Goal: Transaction & Acquisition: Purchase product/service

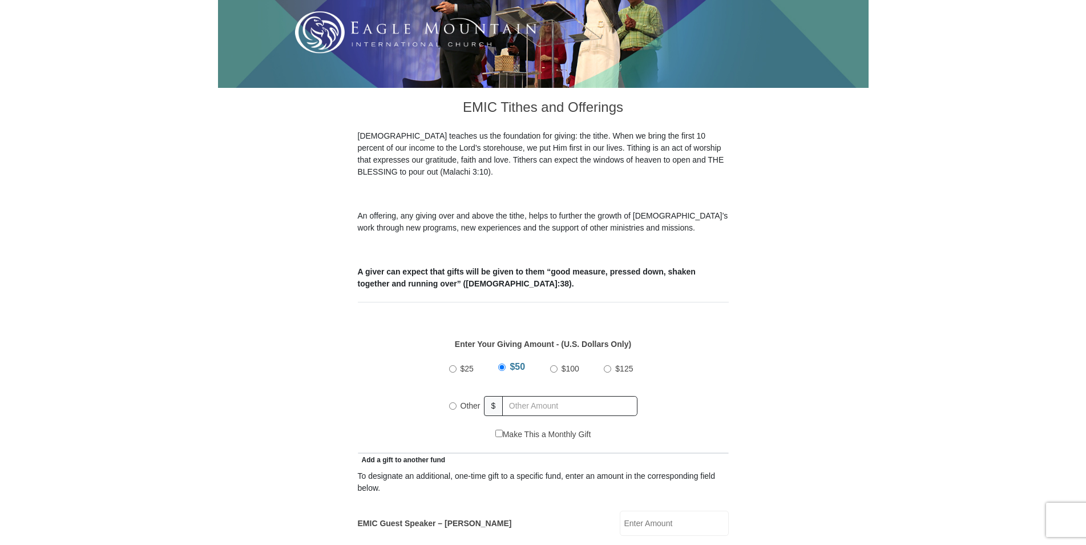
scroll to position [233, 0]
click at [450, 403] on input "Other" at bounding box center [452, 406] width 7 height 7
radio input "true"
type input "10.00"
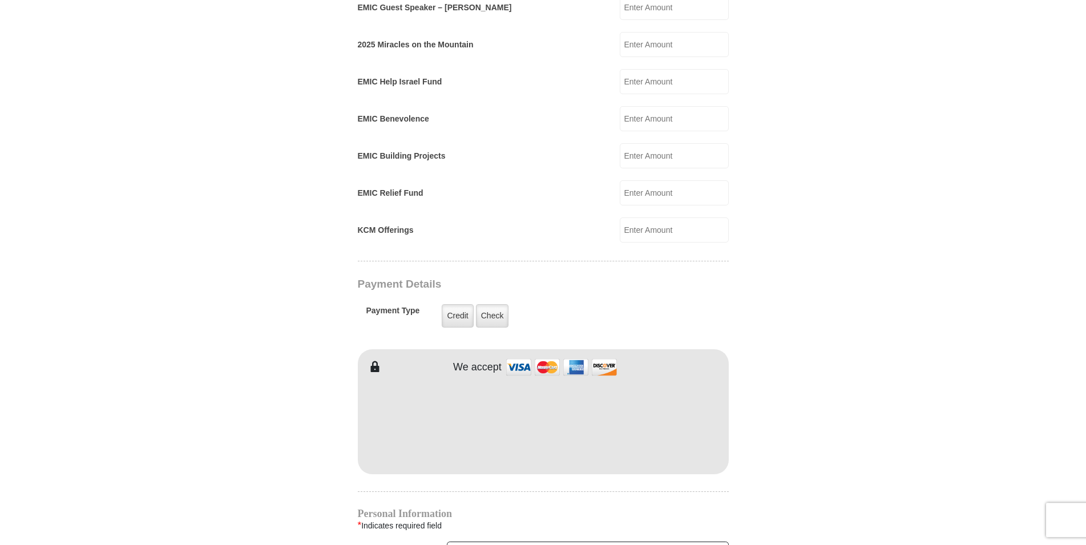
scroll to position [757, 0]
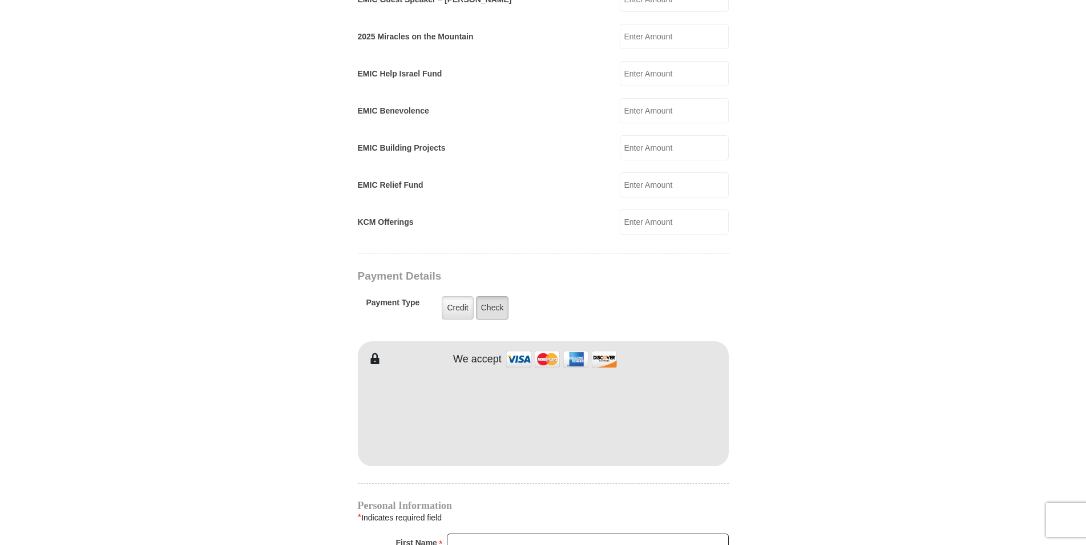
click at [489, 297] on label "Check" at bounding box center [492, 307] width 33 height 23
click at [0, 0] on input "Check" at bounding box center [0, 0] width 0 height 0
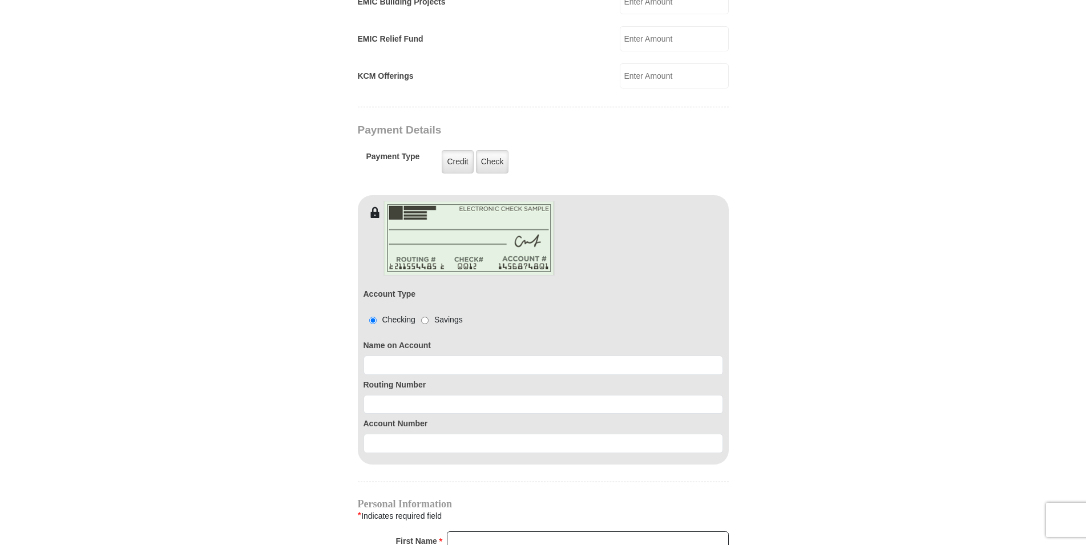
scroll to position [932, 0]
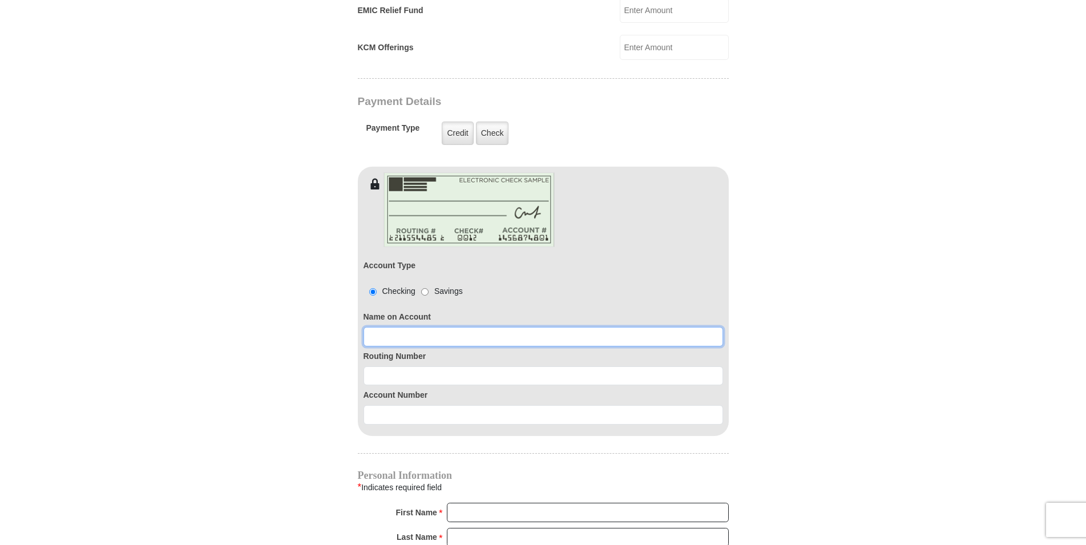
click at [405, 327] on input at bounding box center [544, 336] width 360 height 19
type input "[PERSON_NAME]"
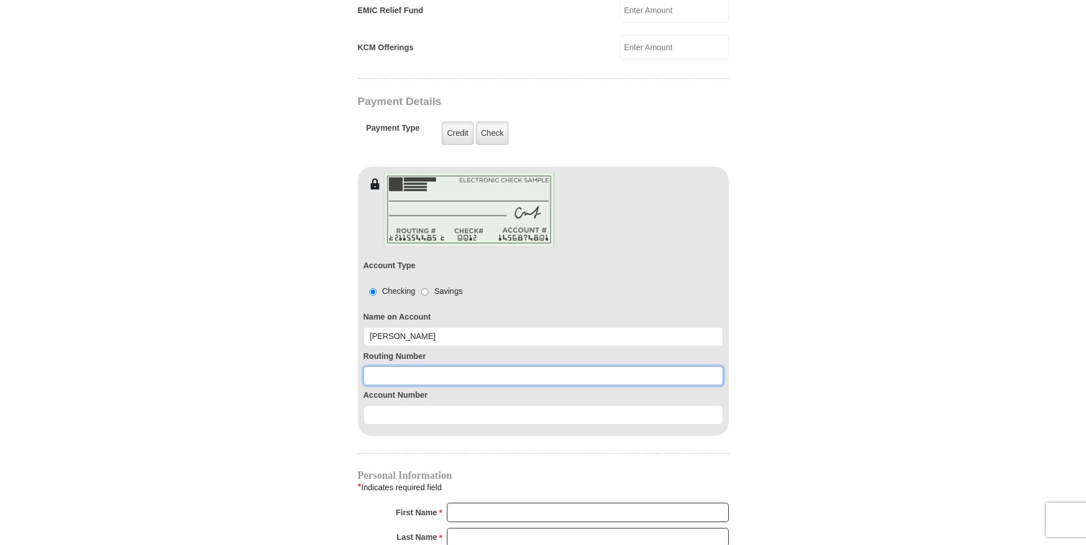
click at [412, 367] on input at bounding box center [544, 376] width 360 height 19
type input "3"
type input "272477694"
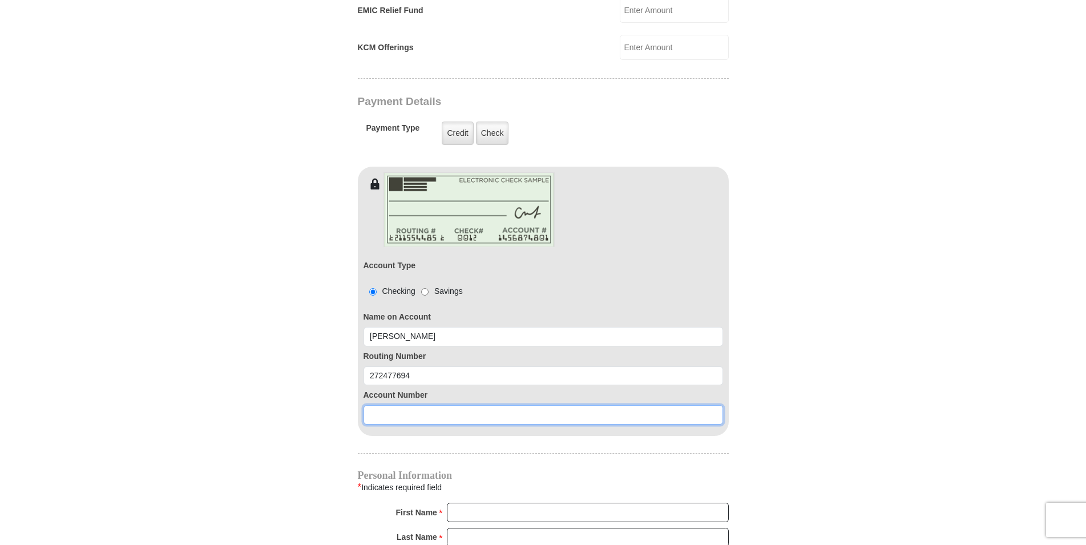
click at [396, 405] on input at bounding box center [544, 414] width 360 height 19
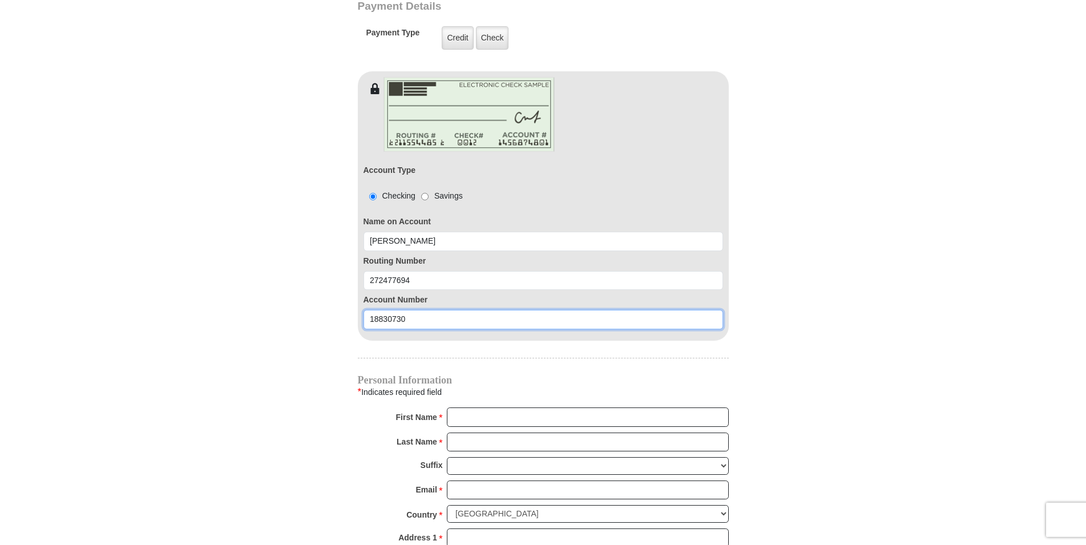
scroll to position [1106, 0]
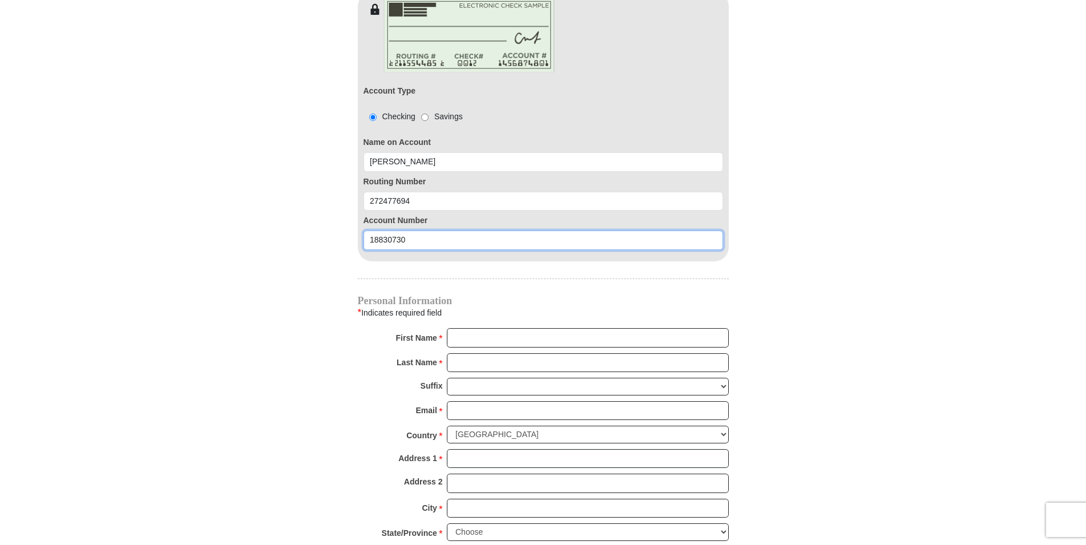
type input "18830730"
click at [481, 328] on input "First Name *" at bounding box center [588, 337] width 282 height 19
type input "[PERSON_NAME]"
type input "[EMAIL_ADDRESS][DOMAIN_NAME]"
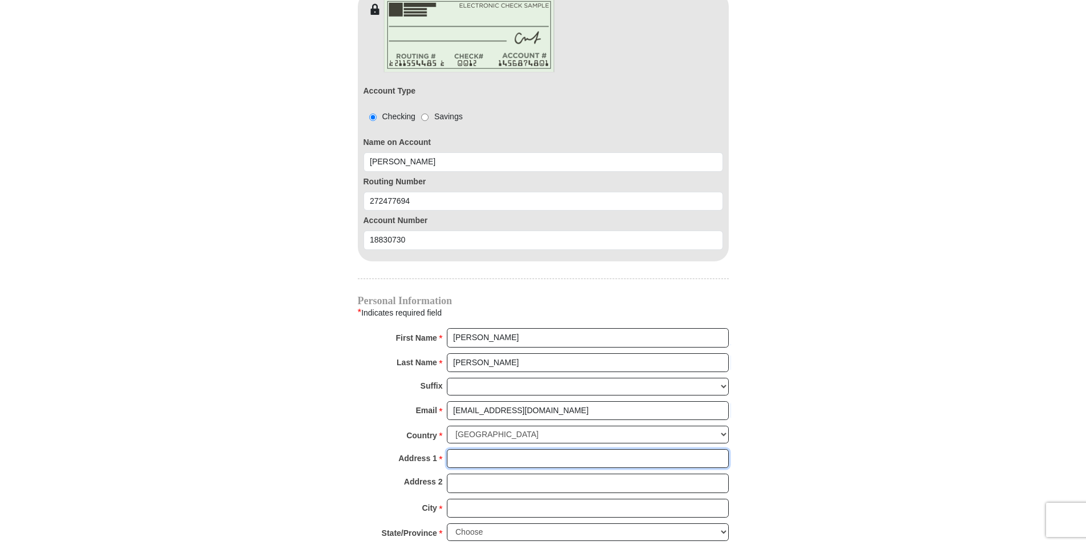
type input "15523 MacArthur"
type input "[PERSON_NAME]"
select select "MI"
type input "48239"
type input "3135327542"
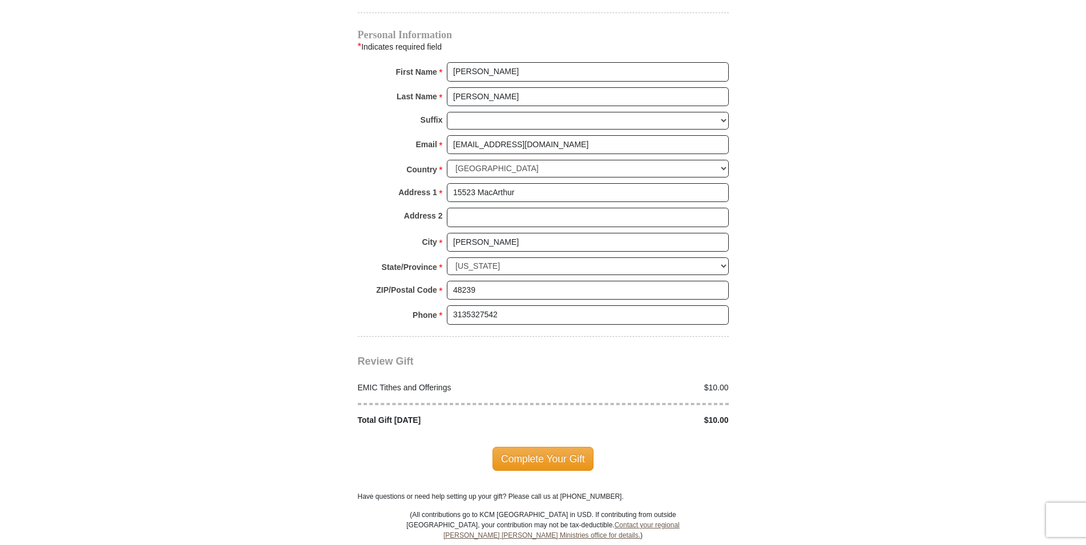
scroll to position [1398, 0]
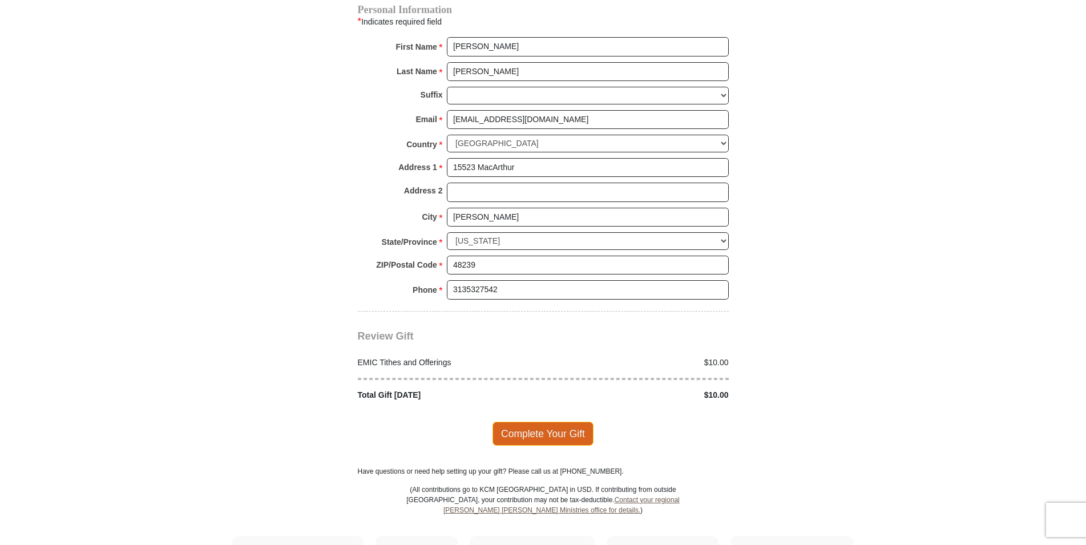
click at [545, 422] on span "Complete Your Gift" at bounding box center [543, 434] width 101 height 24
